Goal: Task Accomplishment & Management: Use online tool/utility

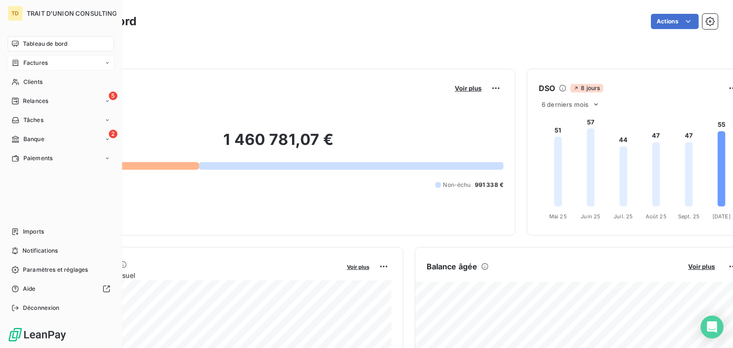
click at [49, 60] on div "Factures" at bounding box center [61, 62] width 106 height 15
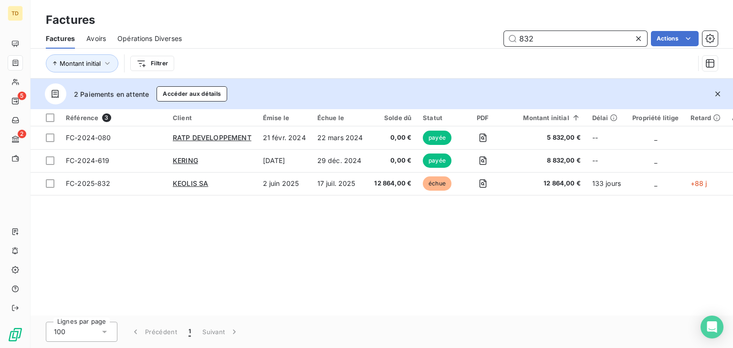
drag, startPoint x: 466, startPoint y: 41, endPoint x: 425, endPoint y: 41, distance: 41.0
click at [425, 41] on div "832 Actions" at bounding box center [455, 38] width 524 height 15
paste input "FC-2025-960"
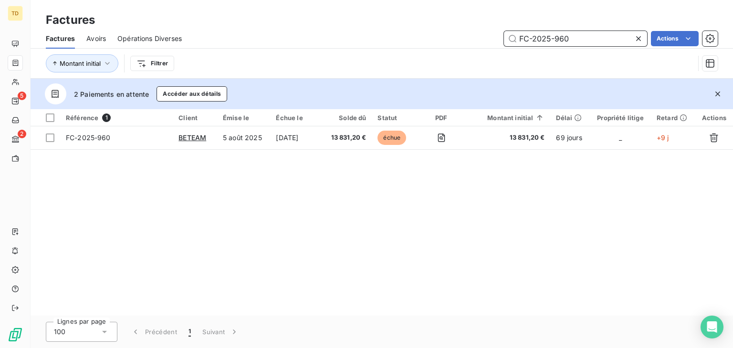
type input "FC-2025-960"
drag, startPoint x: 208, startPoint y: 189, endPoint x: 200, endPoint y: 179, distance: 12.6
click at [200, 179] on div "Référence 1 Client Émise le Échue le Solde dû Statut PDF Montant initial Délai …" at bounding box center [382, 212] width 702 height 207
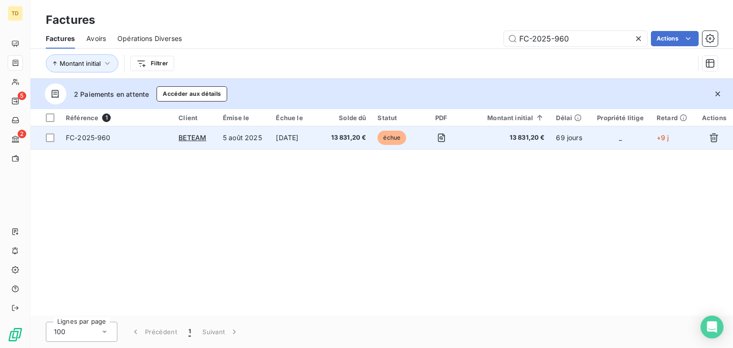
click at [280, 142] on td "[DATE]" at bounding box center [296, 137] width 52 height 23
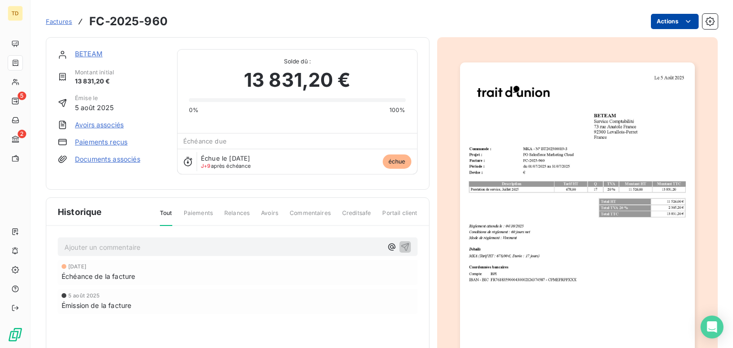
click at [655, 22] on html "TD 5 2 Factures FC-2025-960 Actions BETEAM Montant initial 13 831,20 € Émise le…" at bounding box center [366, 174] width 733 height 348
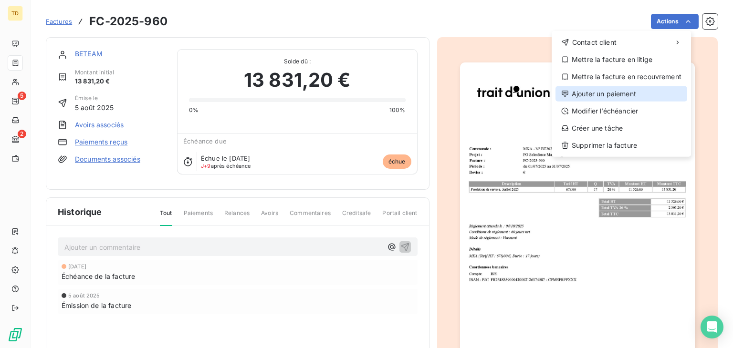
click at [580, 95] on div "Ajouter un paiement" at bounding box center [621, 93] width 132 height 15
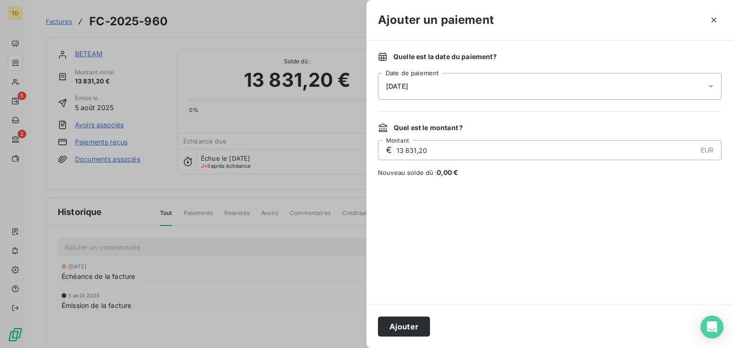
drag, startPoint x: 557, startPoint y: 83, endPoint x: 539, endPoint y: 95, distance: 22.0
click at [557, 83] on div "13/10/2025" at bounding box center [549, 86] width 343 height 27
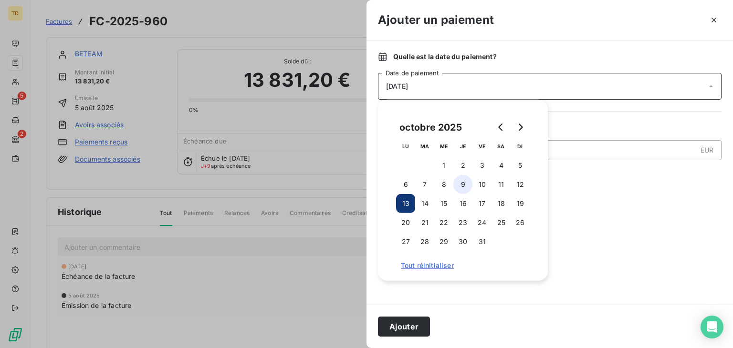
click at [466, 186] on button "9" at bounding box center [462, 184] width 19 height 19
click at [410, 330] on button "Ajouter" at bounding box center [404, 327] width 52 height 20
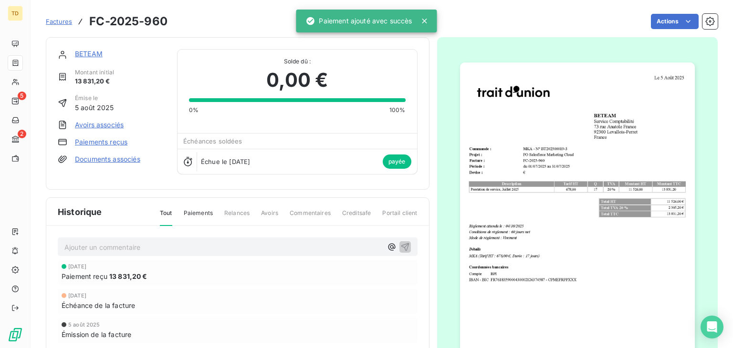
click at [55, 19] on span "Factures" at bounding box center [59, 22] width 26 height 8
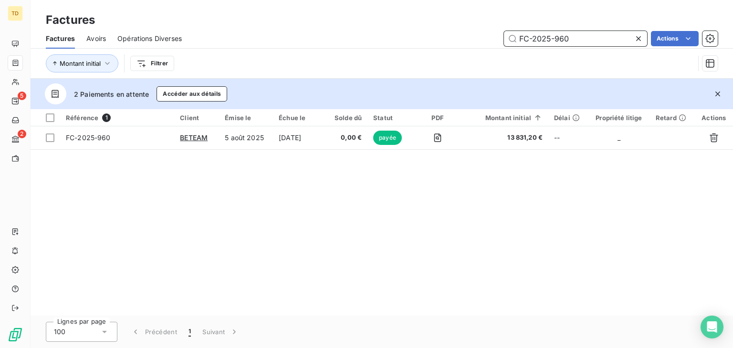
drag, startPoint x: 586, startPoint y: 39, endPoint x: 396, endPoint y: 35, distance: 189.9
click at [396, 35] on div "FC-2025-960 Actions" at bounding box center [455, 38] width 524 height 15
paste input "51"
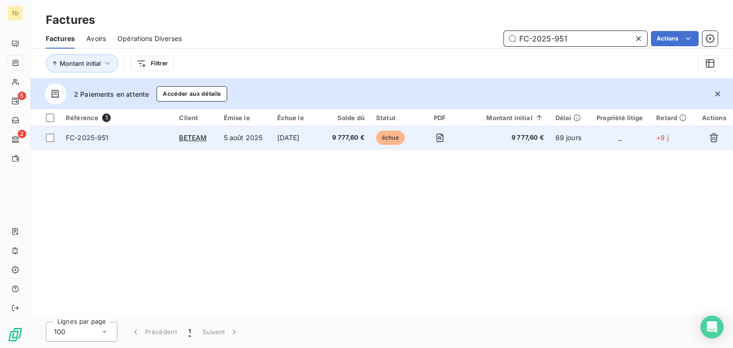
type input "FC-2025-951"
click at [308, 130] on td "4 oct. 2025" at bounding box center [297, 137] width 52 height 23
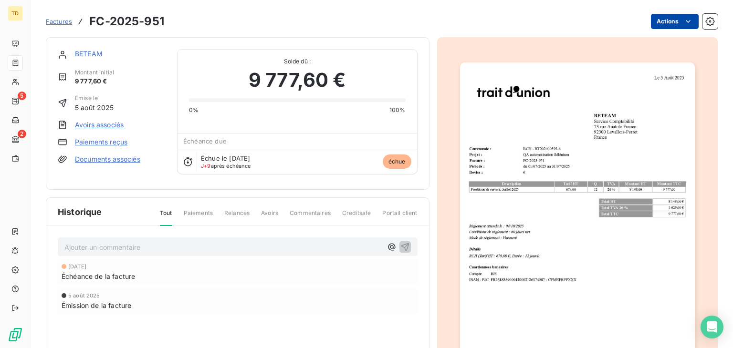
click at [663, 25] on html "TD 5 2 Factures FC-2025-951 Actions BETEAM Montant initial 9 777,60 € Émise le …" at bounding box center [366, 174] width 733 height 348
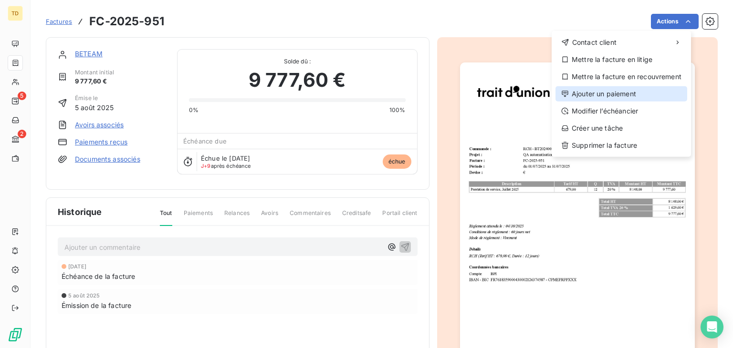
click at [582, 98] on div "Ajouter un paiement" at bounding box center [621, 93] width 132 height 15
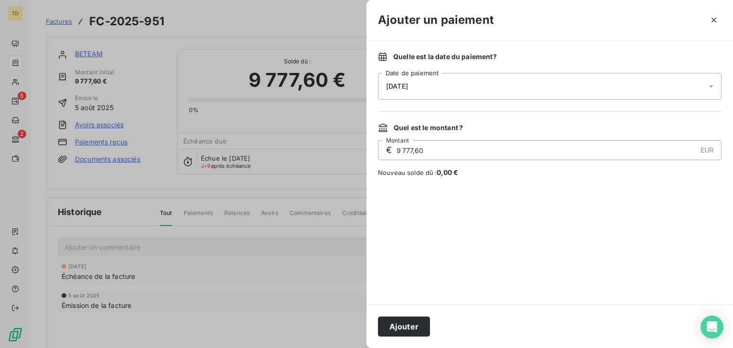
click at [408, 83] on span "13/10/2025" at bounding box center [397, 87] width 22 height 8
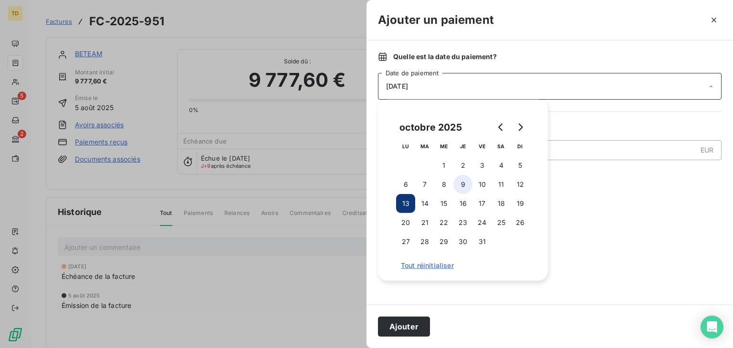
click at [459, 187] on button "9" at bounding box center [462, 184] width 19 height 19
click at [412, 328] on button "Ajouter" at bounding box center [404, 327] width 52 height 20
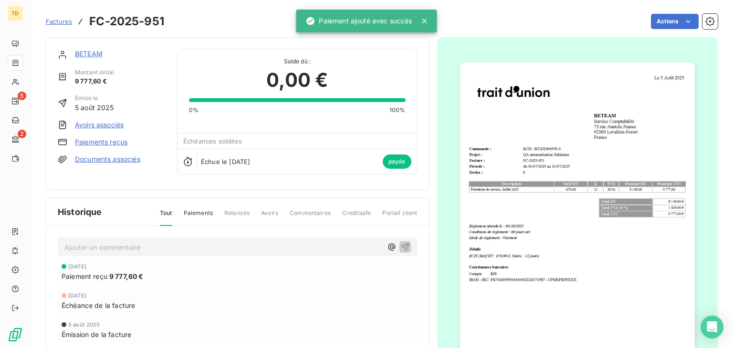
click at [63, 22] on span "Factures" at bounding box center [59, 22] width 26 height 8
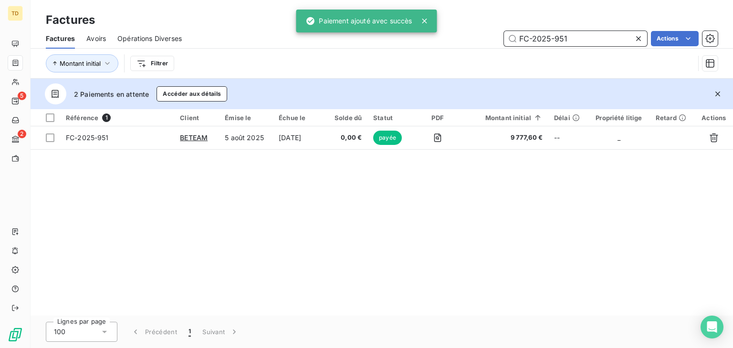
drag, startPoint x: 566, startPoint y: 32, endPoint x: 475, endPoint y: 42, distance: 92.0
click at [475, 42] on div "FC-2025-951 Actions" at bounding box center [455, 38] width 524 height 15
paste input "2"
type input "FC-2025-952"
click at [475, 41] on div "FC-2025-952 Actions" at bounding box center [455, 38] width 524 height 15
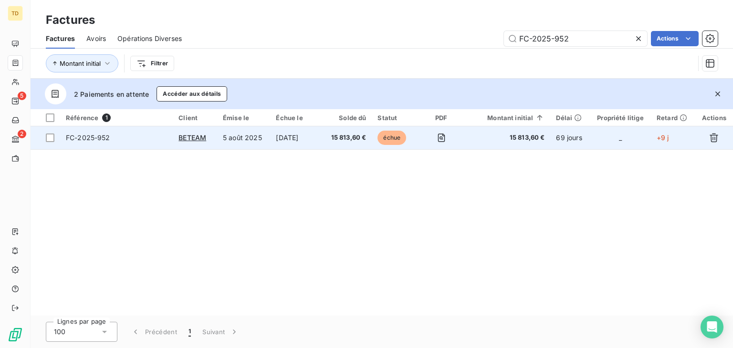
click at [428, 145] on td at bounding box center [440, 137] width 49 height 23
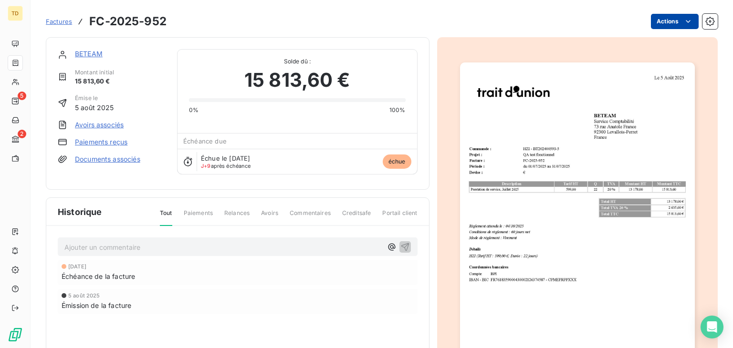
click at [658, 17] on html "TD 5 2 Factures FC-2025-952 Actions BETEAM Montant initial 15 813,60 € Émise le…" at bounding box center [366, 174] width 733 height 348
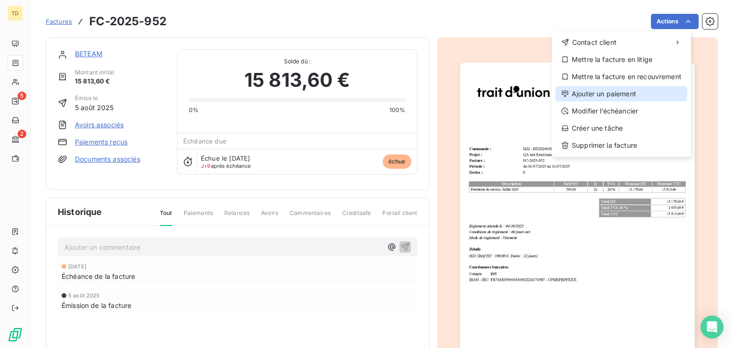
click at [632, 95] on div "Ajouter un paiement" at bounding box center [621, 93] width 132 height 15
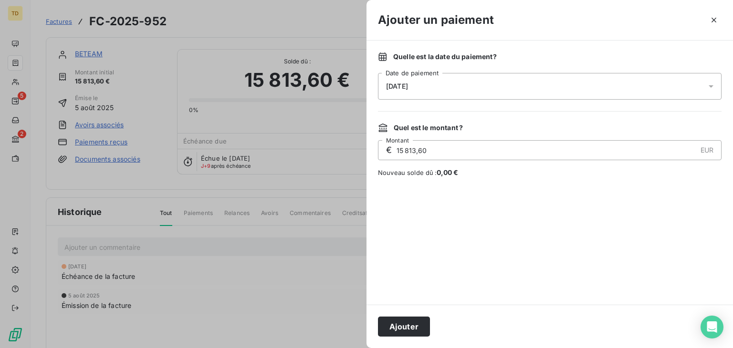
click at [454, 84] on div "13/10/2025" at bounding box center [549, 86] width 343 height 27
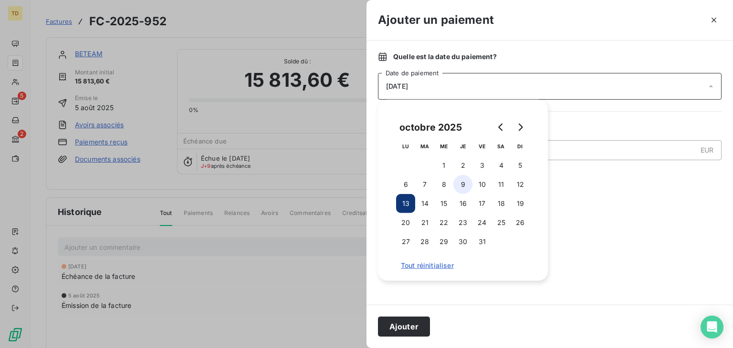
click at [469, 186] on button "9" at bounding box center [462, 184] width 19 height 19
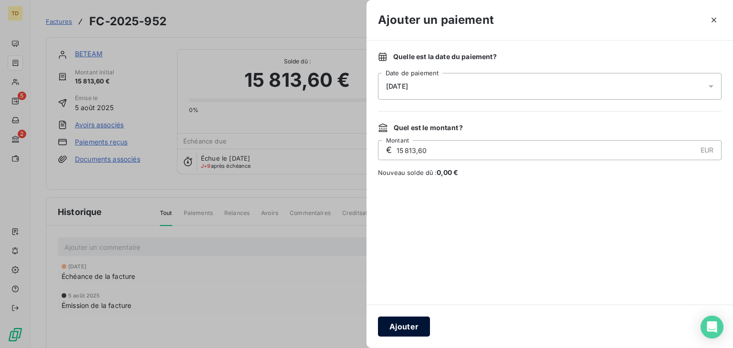
click at [399, 323] on button "Ajouter" at bounding box center [404, 327] width 52 height 20
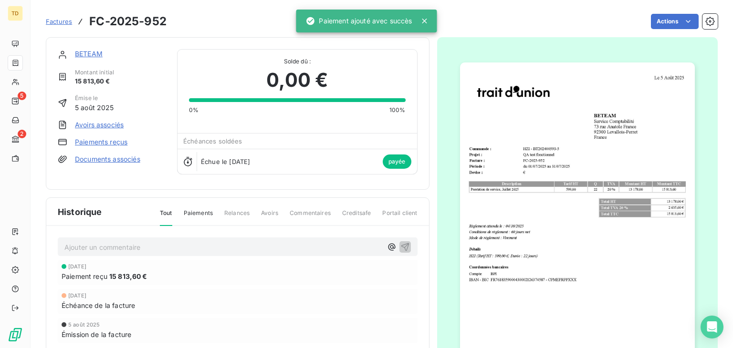
click at [67, 23] on span "Factures" at bounding box center [59, 22] width 26 height 8
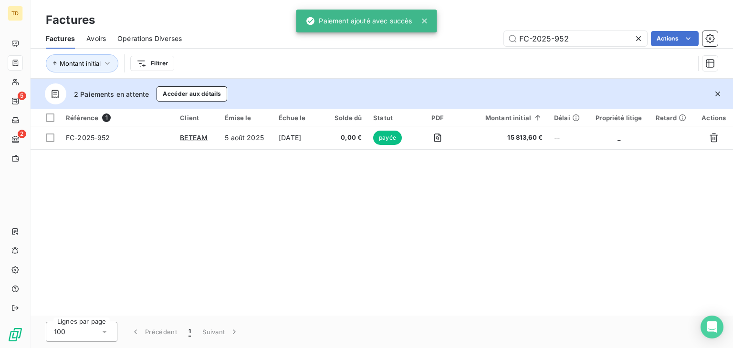
click at [301, 176] on div "Référence 1 Client Émise le Échue le Solde dû Statut PDF Montant initial Délai …" at bounding box center [382, 212] width 702 height 207
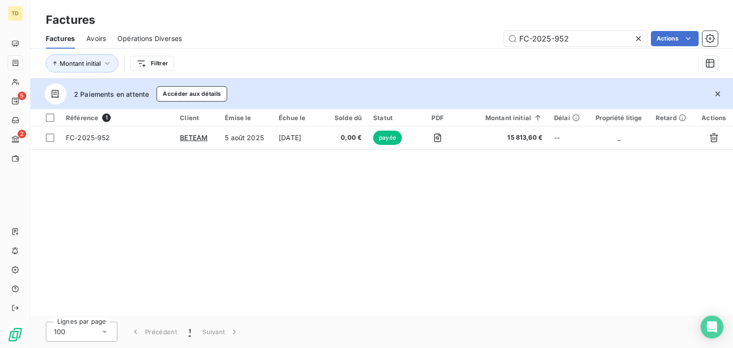
click at [637, 39] on icon at bounding box center [638, 39] width 10 height 10
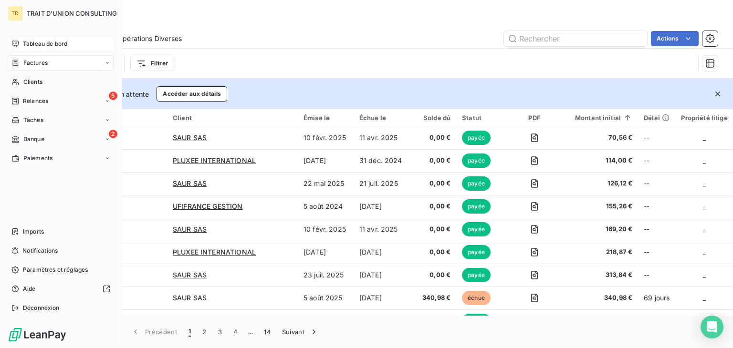
click at [14, 44] on icon at bounding box center [15, 44] width 8 height 8
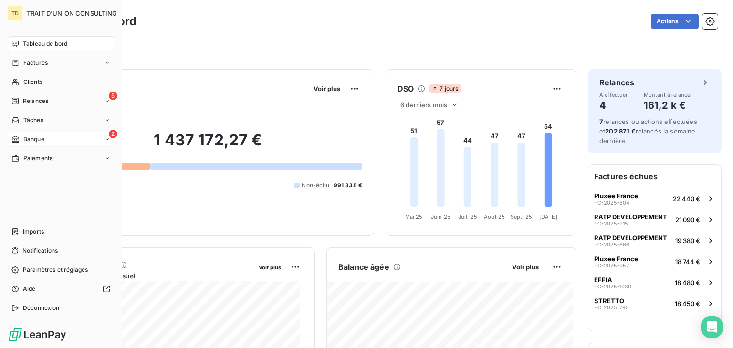
click at [22, 143] on div "Banque" at bounding box center [27, 139] width 33 height 9
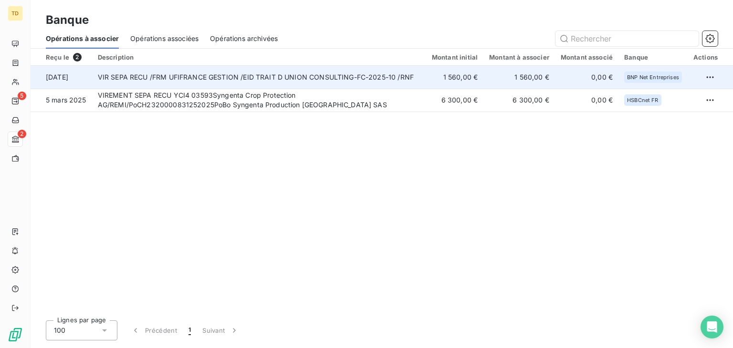
click at [279, 77] on td "VIR SEPA RECU /FRM UFIFRANCE GESTION /EID TRAIT D UNION CONSULTING-FC-2025-10 /…" at bounding box center [259, 77] width 334 height 23
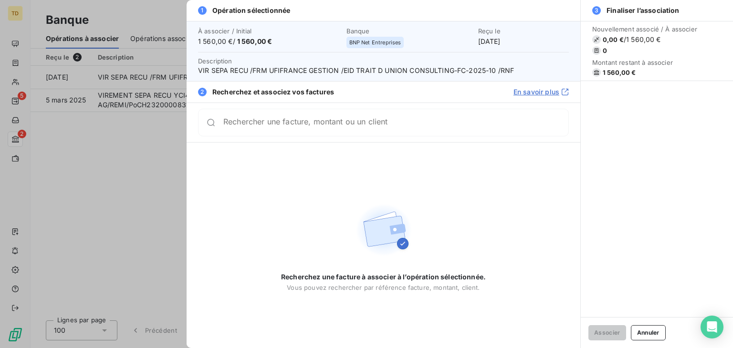
click at [322, 139] on div "Rechercher une facture, montant ou un client" at bounding box center [384, 123] width 394 height 40
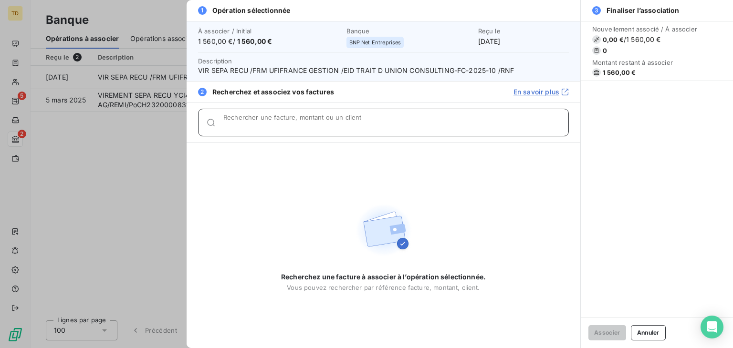
click at [316, 126] on input "Rechercher une facture, montant ou un client" at bounding box center [395, 127] width 345 height 10
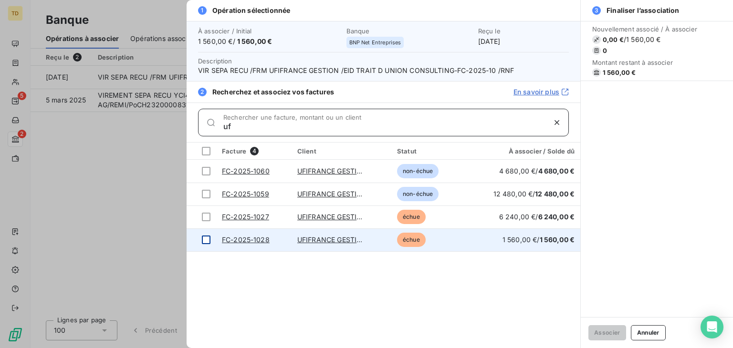
type input "uf"
click at [207, 241] on div at bounding box center [206, 240] width 9 height 9
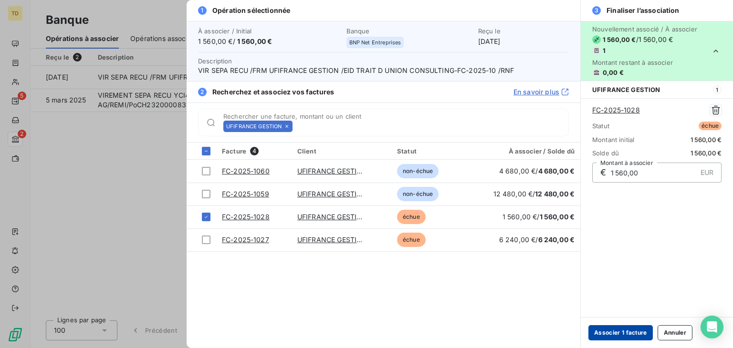
click at [612, 334] on button "Associer 1 facture" at bounding box center [620, 332] width 64 height 15
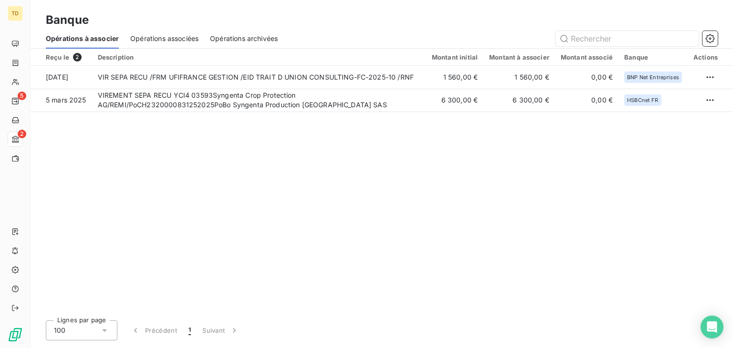
click at [158, 40] on span "Opérations associées" at bounding box center [164, 39] width 68 height 10
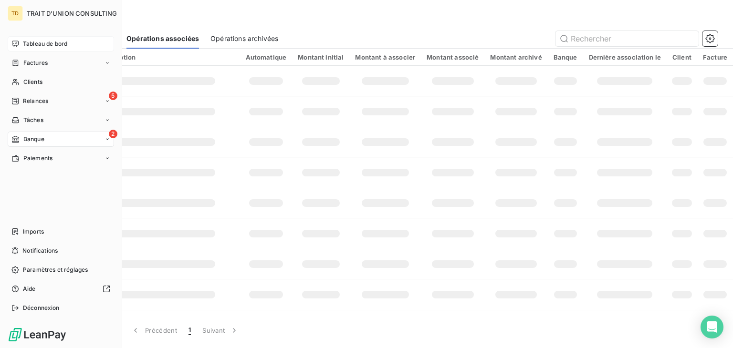
click at [21, 43] on div "Tableau de bord" at bounding box center [61, 43] width 106 height 15
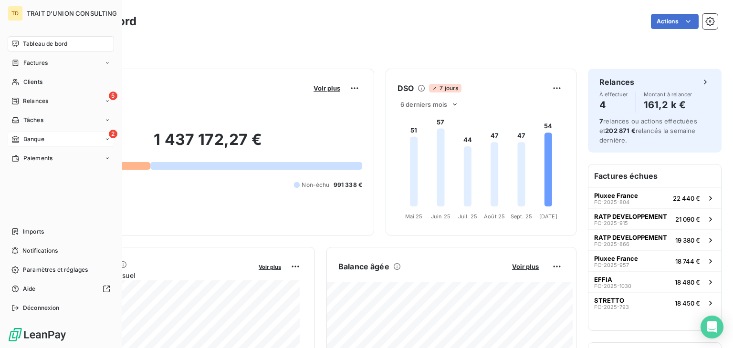
click at [51, 136] on div "2 Banque" at bounding box center [61, 139] width 106 height 15
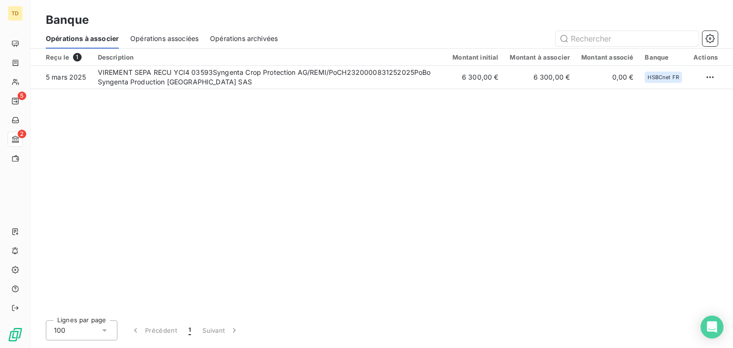
click at [143, 49] on th "Description" at bounding box center [269, 57] width 355 height 17
click at [147, 43] on div "Opérations associées" at bounding box center [164, 39] width 68 height 20
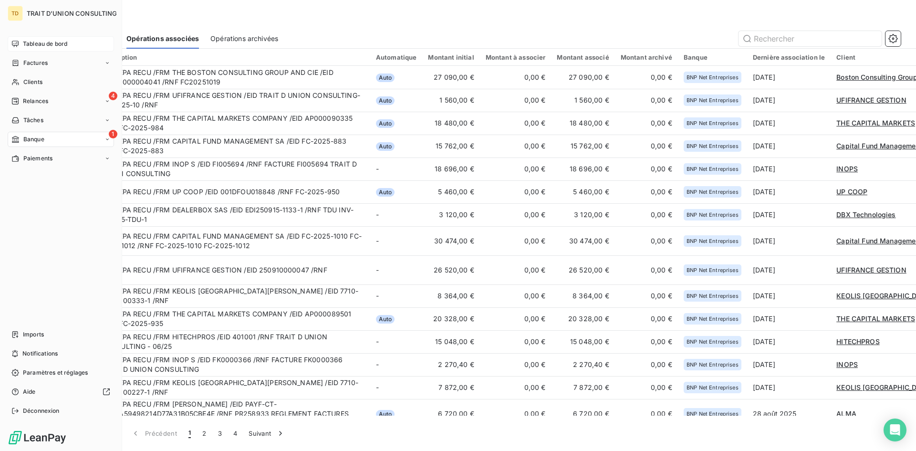
click at [19, 46] on icon at bounding box center [15, 44] width 8 height 8
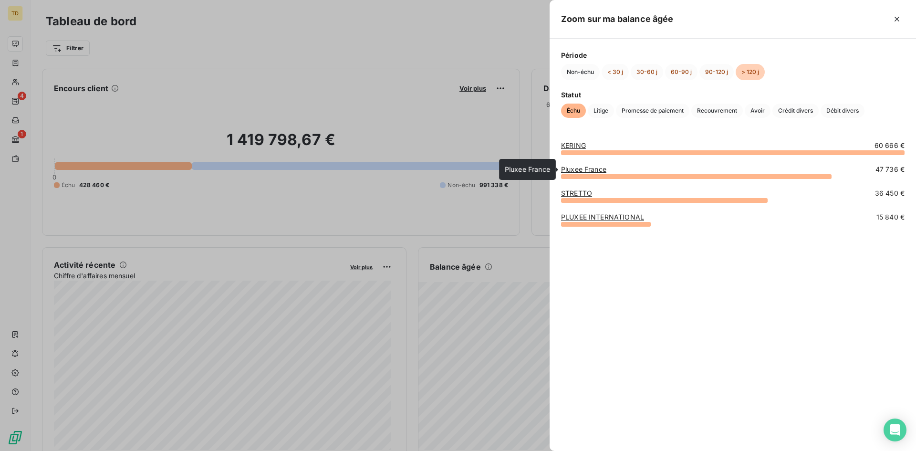
click at [570, 167] on link "Pluxee France" at bounding box center [583, 169] width 45 height 8
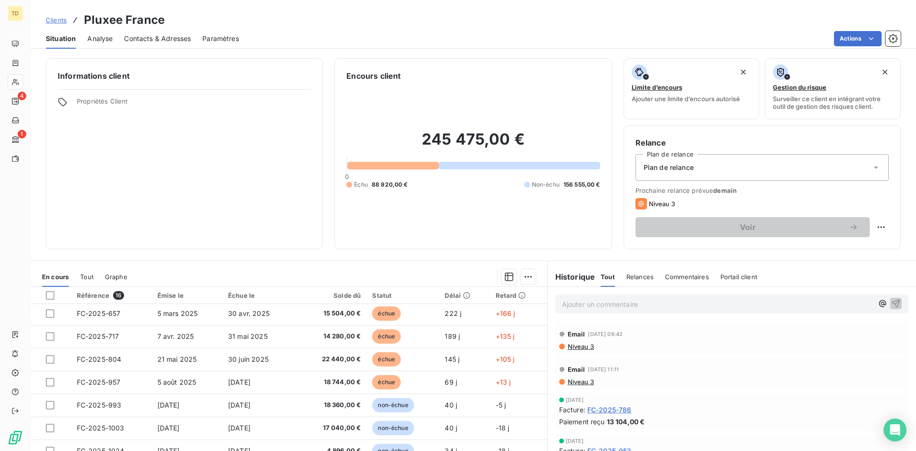
scroll to position [48, 0]
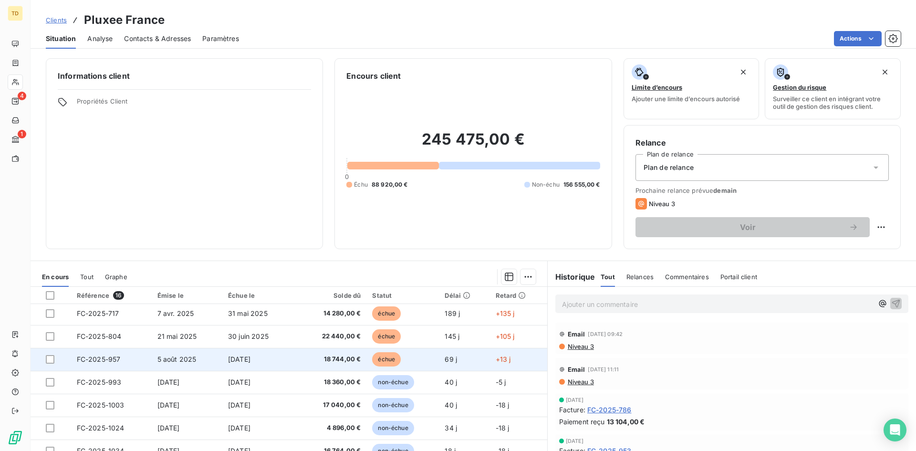
click at [185, 348] on span "5 août 2025" at bounding box center [176, 359] width 39 height 8
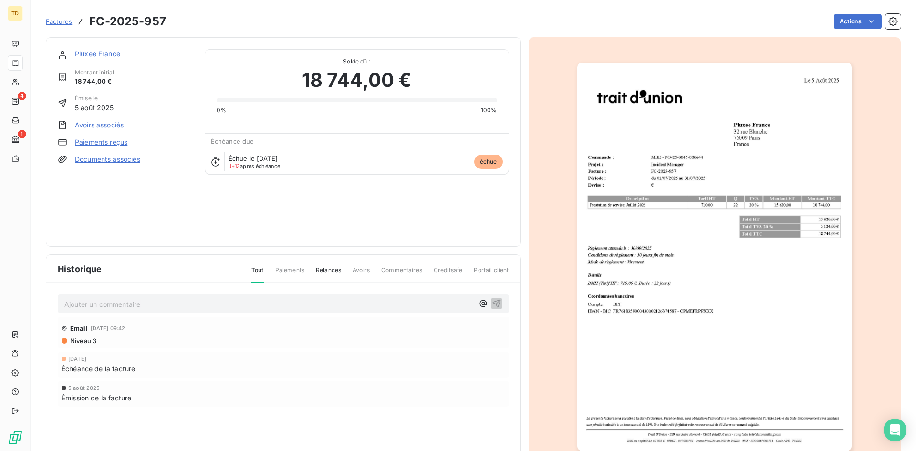
click at [686, 234] on img "button" at bounding box center [714, 256] width 274 height 388
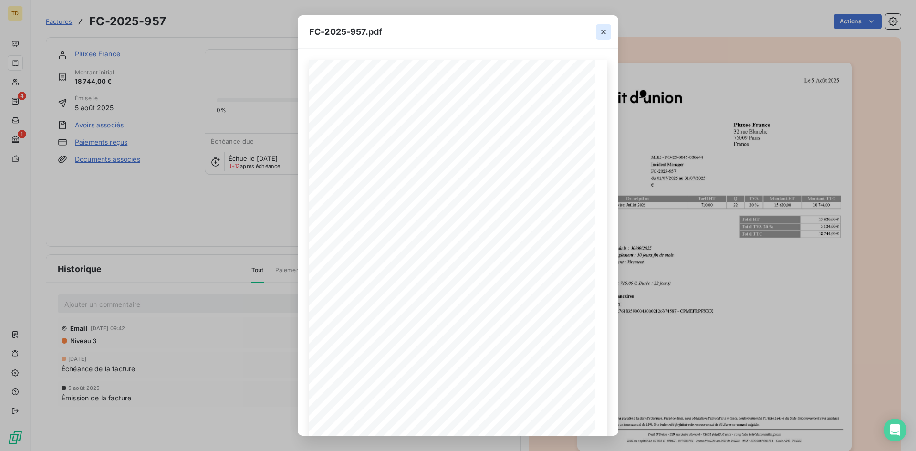
click at [607, 31] on icon "button" at bounding box center [604, 32] width 10 height 10
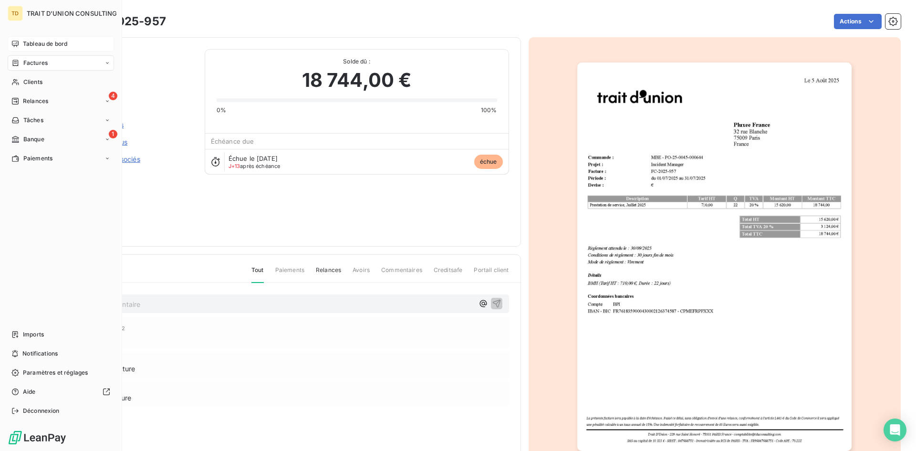
click at [38, 42] on span "Tableau de bord" at bounding box center [45, 44] width 44 height 9
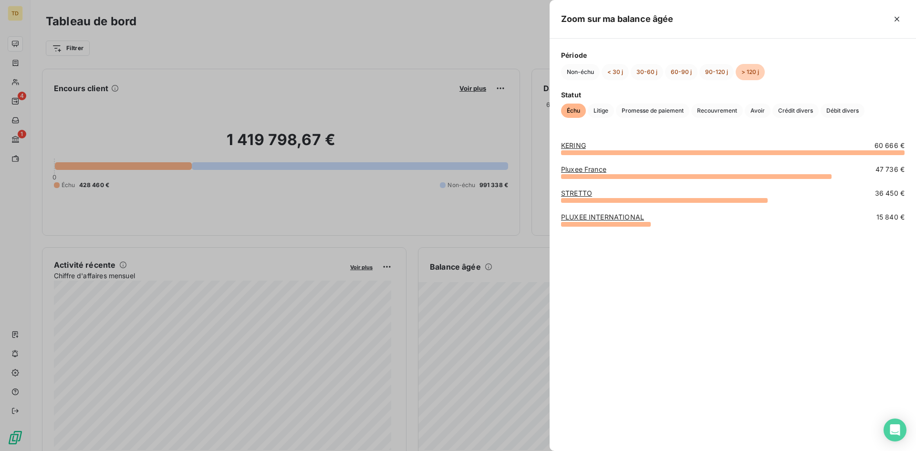
click at [461, 311] on div at bounding box center [458, 225] width 916 height 451
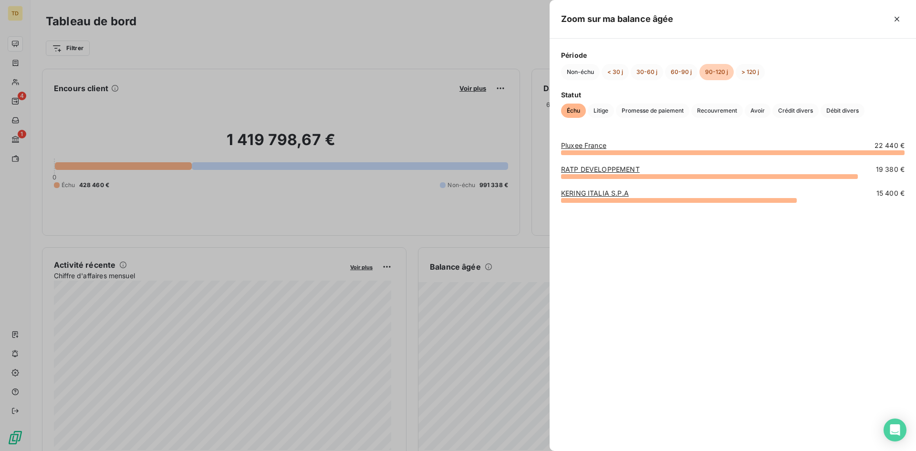
click at [459, 315] on div at bounding box center [458, 225] width 916 height 451
click at [465, 293] on div at bounding box center [458, 225] width 916 height 451
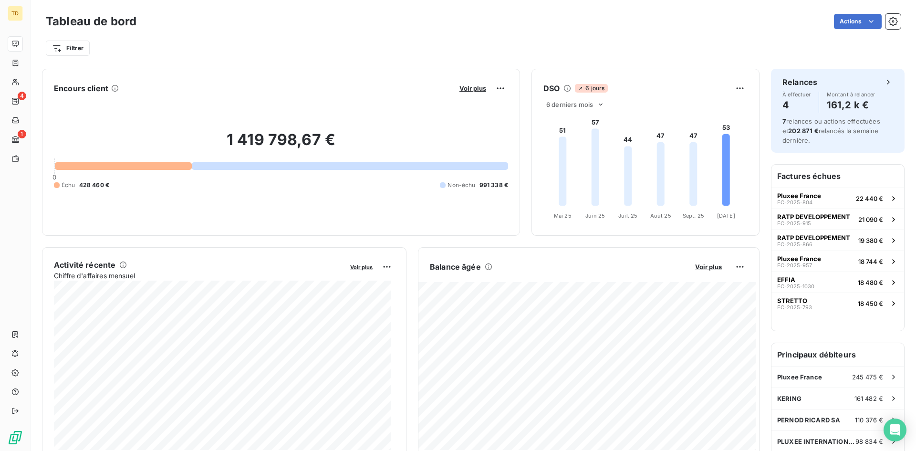
click at [482, 222] on div "1 419 798,67 € 0 Échu 428 460 € Non-échu 991 338 €" at bounding box center [281, 160] width 454 height 128
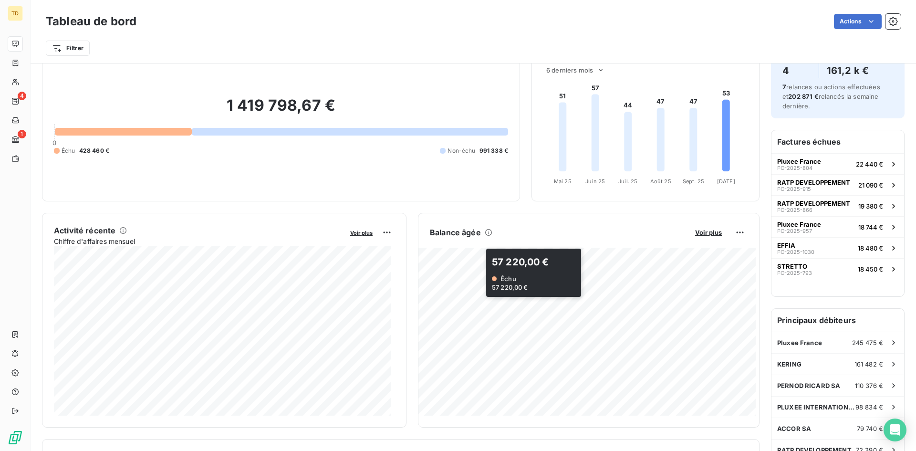
scroll to position [48, 0]
